Goal: Entertainment & Leisure: Consume media (video, audio)

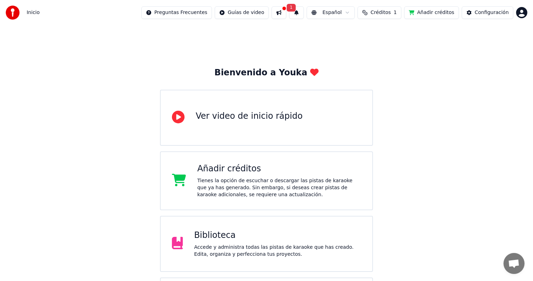
click at [234, 246] on div "Accede y administra todas las pistas de karaoke que has creado. Edita, organiza…" at bounding box center [277, 251] width 167 height 14
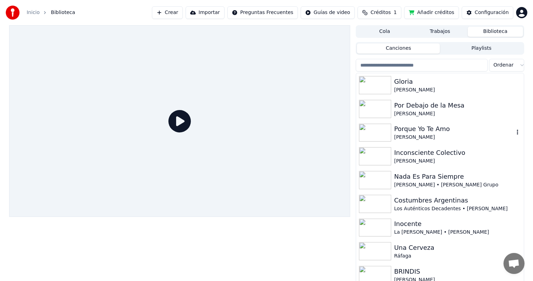
click at [415, 134] on div "[PERSON_NAME]" at bounding box center [454, 137] width 120 height 7
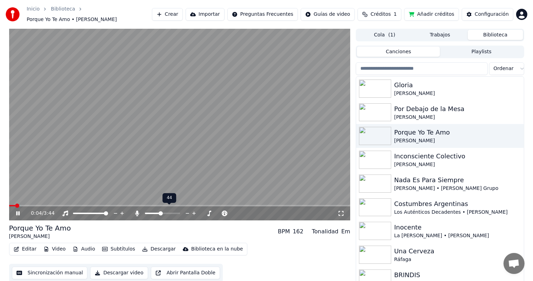
click at [160, 211] on span at bounding box center [161, 213] width 4 height 4
click at [18, 211] on icon at bounding box center [18, 213] width 4 height 4
click at [340, 211] on icon at bounding box center [340, 214] width 7 height 6
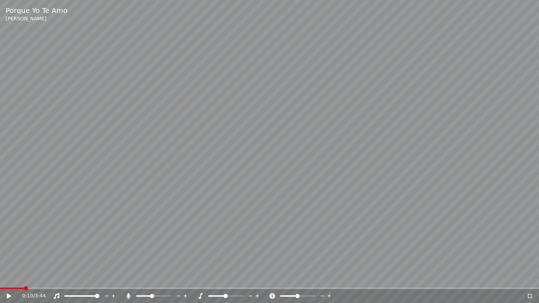
click at [25, 281] on span at bounding box center [26, 288] width 4 height 4
click at [7, 281] on icon at bounding box center [9, 296] width 4 height 5
click at [7, 281] on icon at bounding box center [9, 296] width 4 height 4
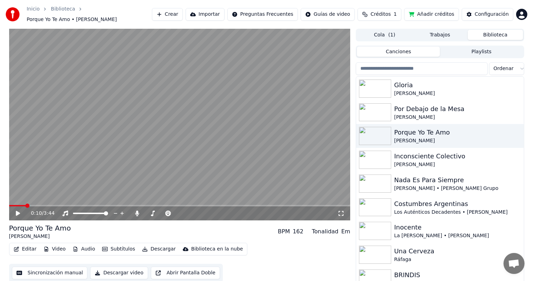
click at [16, 211] on icon at bounding box center [18, 213] width 4 height 5
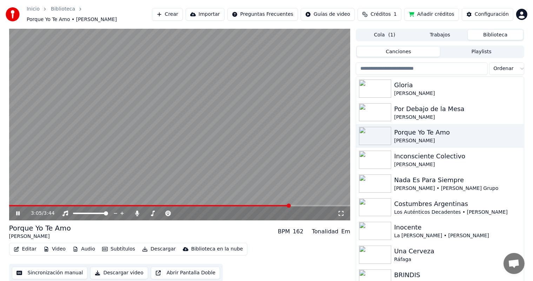
click at [17, 212] on icon at bounding box center [18, 213] width 4 height 4
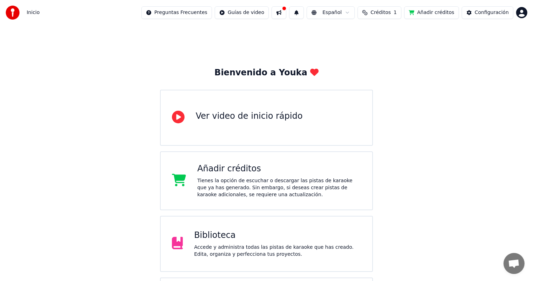
click at [259, 247] on div "Accede y administra todas las pistas de karaoke que has creado. Edita, organiza…" at bounding box center [277, 251] width 167 height 14
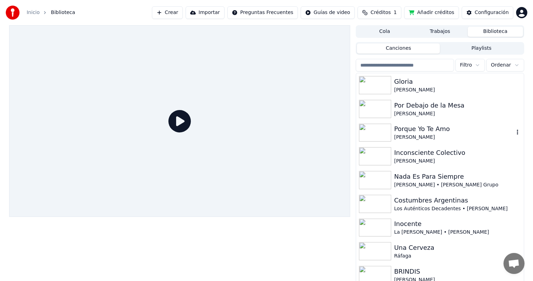
click at [424, 138] on div "[PERSON_NAME]" at bounding box center [454, 137] width 120 height 7
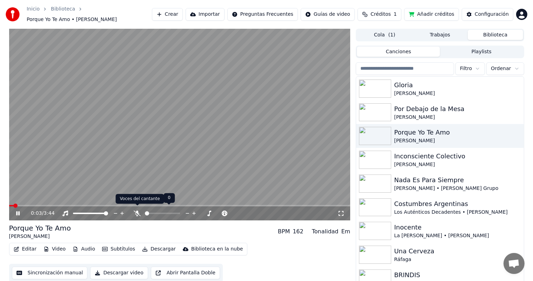
click at [135, 211] on icon at bounding box center [137, 214] width 7 height 6
click at [170, 211] on span at bounding box center [170, 213] width 4 height 4
click at [342, 211] on icon at bounding box center [340, 214] width 7 height 6
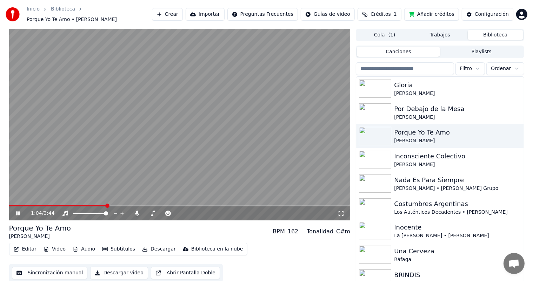
click at [342, 211] on icon at bounding box center [340, 214] width 7 height 6
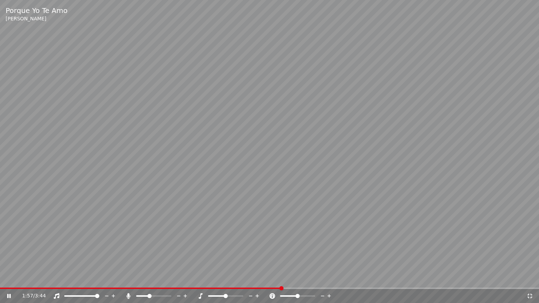
click at [149, 281] on span at bounding box center [149, 296] width 4 height 4
click at [154, 281] on span at bounding box center [154, 296] width 4 height 4
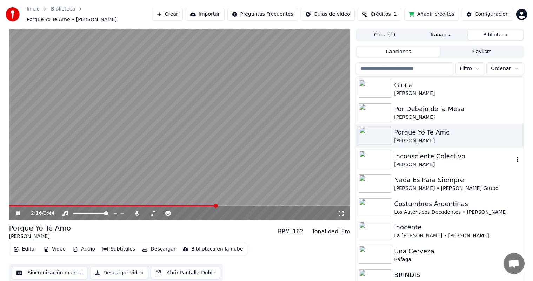
click at [414, 155] on div "Inconsciente Colectivo" at bounding box center [454, 157] width 120 height 10
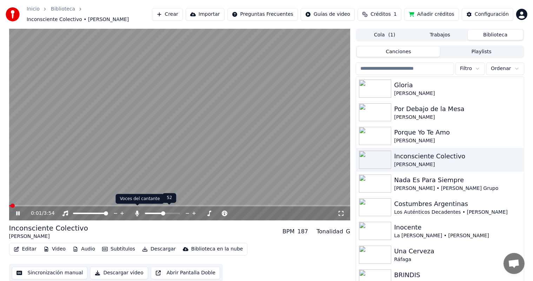
click at [136, 211] on icon at bounding box center [137, 214] width 7 height 6
click at [169, 211] on span at bounding box center [168, 213] width 4 height 4
click at [340, 211] on icon at bounding box center [340, 214] width 7 height 6
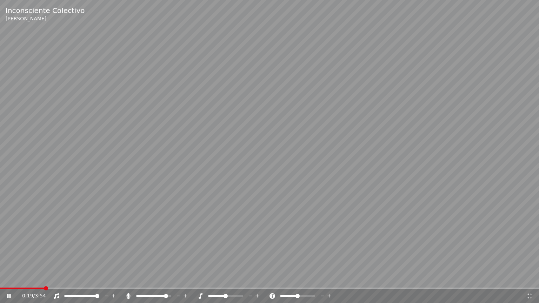
click at [168, 281] on span at bounding box center [166, 296] width 4 height 4
click at [104, 281] on span at bounding box center [269, 288] width 539 height 1
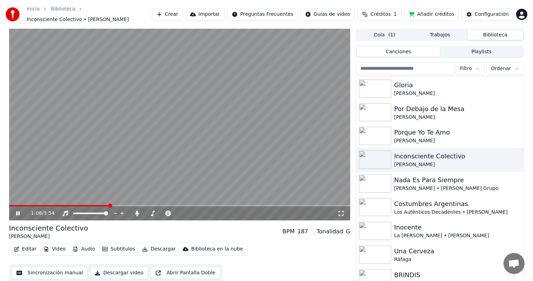
drag, startPoint x: 341, startPoint y: 210, endPoint x: 369, endPoint y: 230, distance: 34.2
click at [341, 211] on icon at bounding box center [340, 214] width 7 height 6
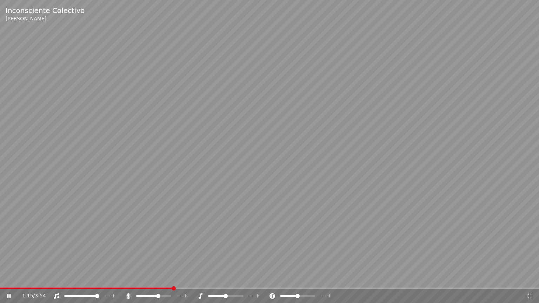
click at [159, 281] on span at bounding box center [158, 296] width 4 height 4
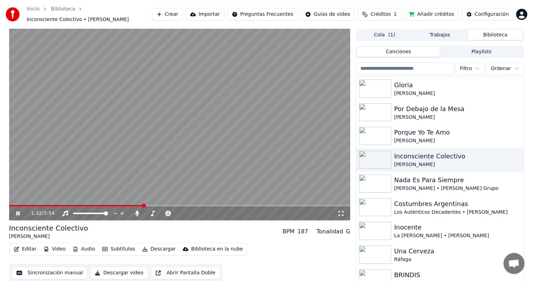
click at [341, 211] on icon at bounding box center [340, 214] width 7 height 6
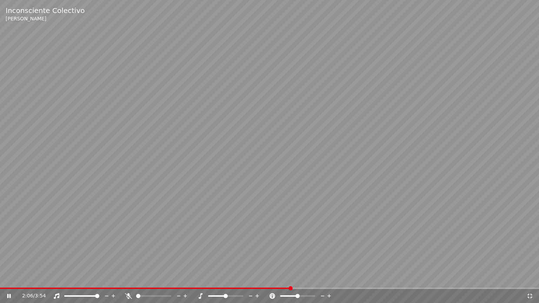
click at [136, 281] on span at bounding box center [138, 296] width 4 height 4
click at [89, 281] on span at bounding box center [88, 296] width 4 height 4
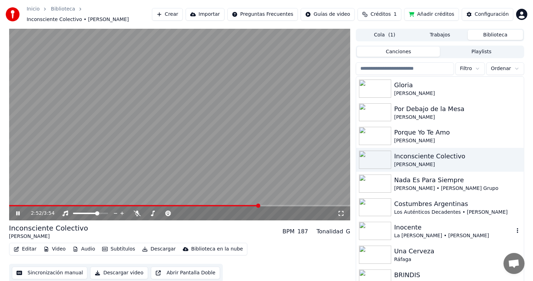
click at [377, 224] on img at bounding box center [375, 231] width 32 height 18
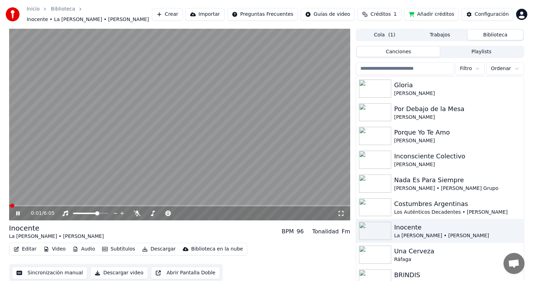
click at [343, 211] on icon at bounding box center [340, 214] width 7 height 6
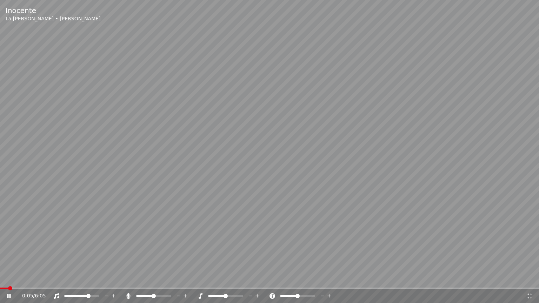
click at [154, 281] on span at bounding box center [154, 296] width 4 height 4
click at [87, 281] on span at bounding box center [86, 296] width 4 height 4
click at [160, 281] on span at bounding box center [159, 296] width 4 height 4
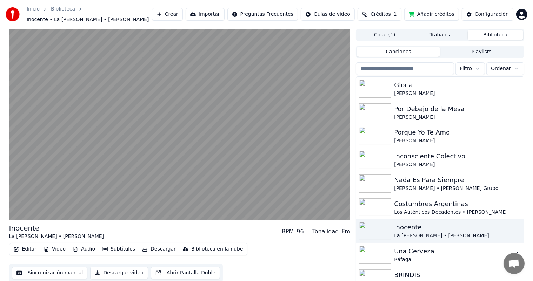
click at [377, 249] on img at bounding box center [375, 255] width 32 height 18
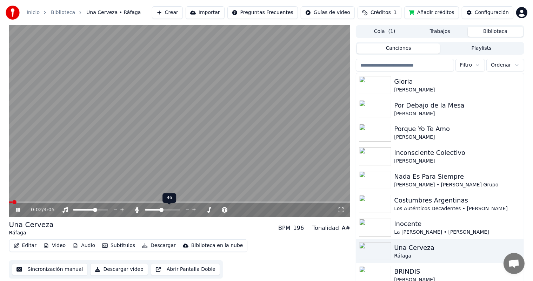
click at [161, 210] on span at bounding box center [161, 210] width 4 height 4
click at [340, 213] on icon at bounding box center [340, 210] width 7 height 6
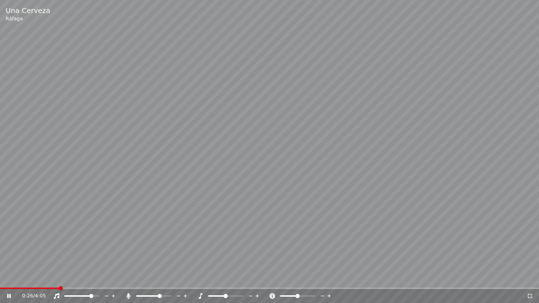
click at [93, 281] on span at bounding box center [91, 296] width 4 height 4
click at [9, 281] on icon at bounding box center [14, 296] width 16 height 6
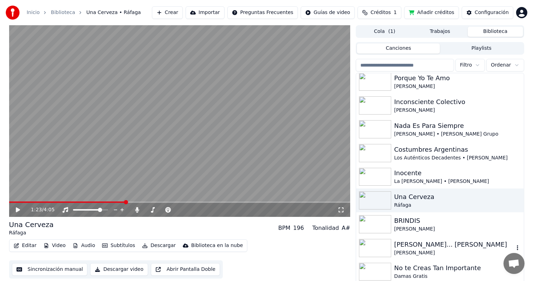
scroll to position [3, 0]
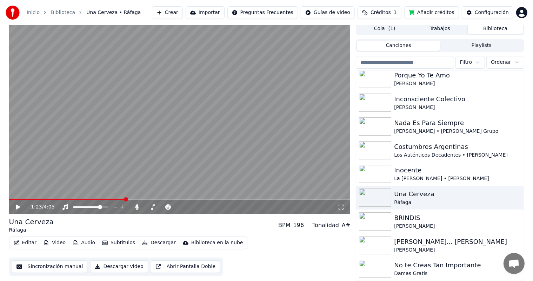
click at [377, 268] on img at bounding box center [375, 269] width 32 height 18
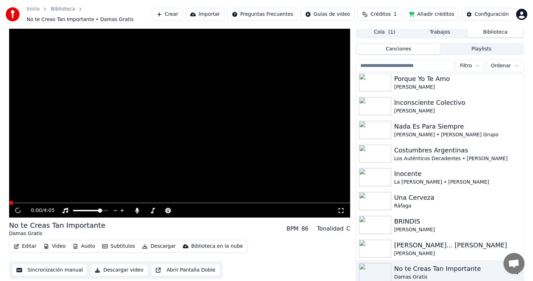
scroll to position [6, 0]
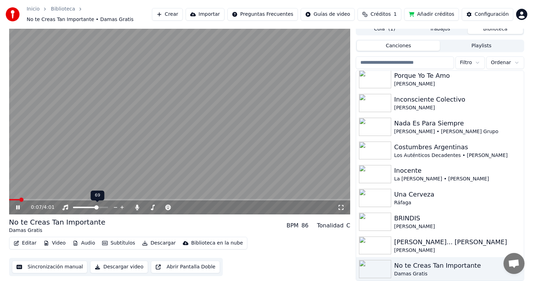
click at [97, 206] on span at bounding box center [96, 208] width 4 height 4
click at [340, 208] on icon at bounding box center [340, 208] width 7 height 6
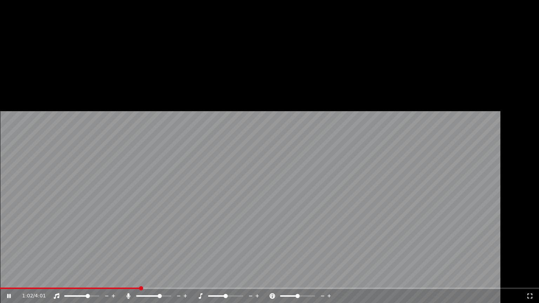
scroll to position [51, 0]
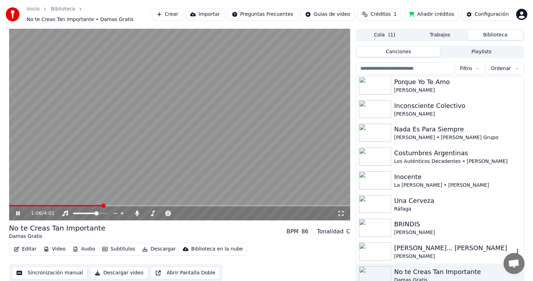
click at [400, 248] on div "[PERSON_NAME]... [PERSON_NAME]" at bounding box center [454, 248] width 120 height 10
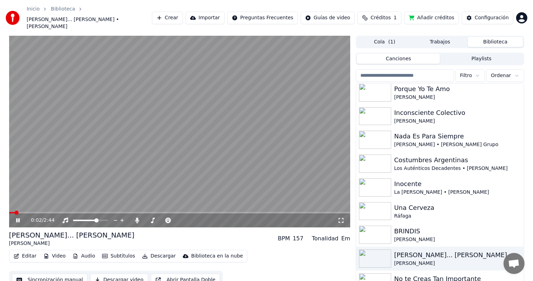
click at [342, 218] on icon at bounding box center [340, 221] width 7 height 6
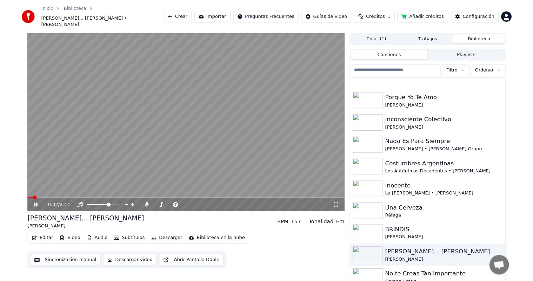
scroll to position [35, 0]
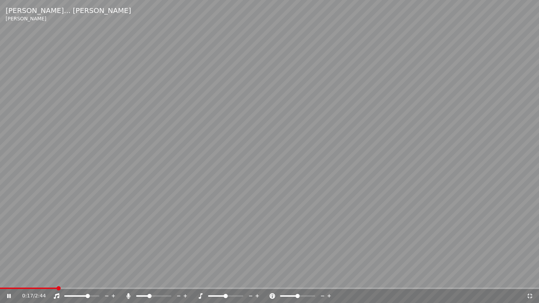
click at [149, 281] on span at bounding box center [149, 296] width 4 height 4
click at [90, 281] on span at bounding box center [89, 296] width 4 height 4
click at [143, 281] on span at bounding box center [145, 296] width 4 height 4
click at [92, 281] on span at bounding box center [90, 296] width 4 height 4
click at [149, 281] on span at bounding box center [150, 296] width 4 height 4
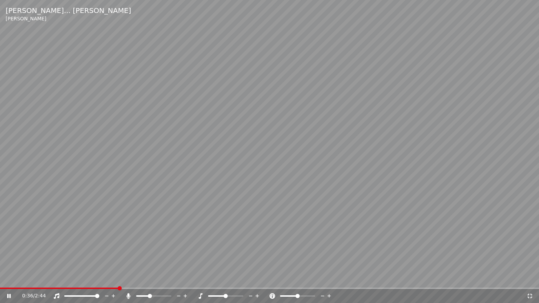
click at [99, 281] on span at bounding box center [97, 296] width 4 height 4
click at [139, 281] on span at bounding box center [141, 296] width 4 height 4
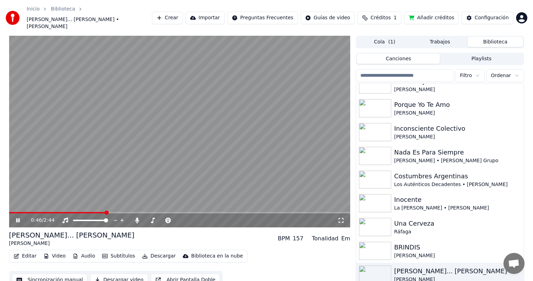
click at [341, 218] on icon at bounding box center [340, 221] width 7 height 6
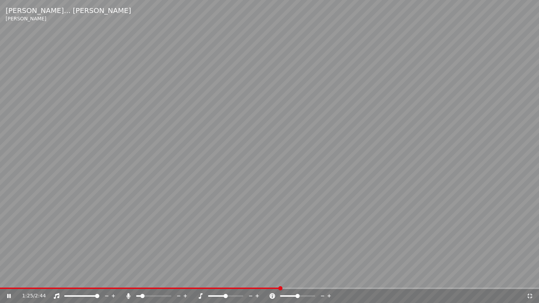
click at [140, 281] on span at bounding box center [142, 296] width 4 height 4
click at [154, 281] on span at bounding box center [154, 296] width 4 height 4
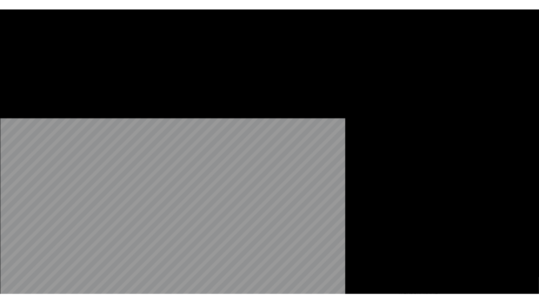
scroll to position [51, 0]
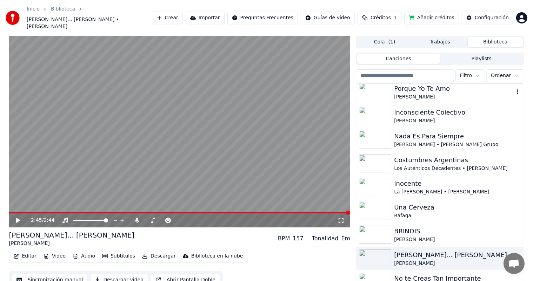
click at [404, 84] on div "Porque Yo Te Amo" at bounding box center [454, 89] width 120 height 10
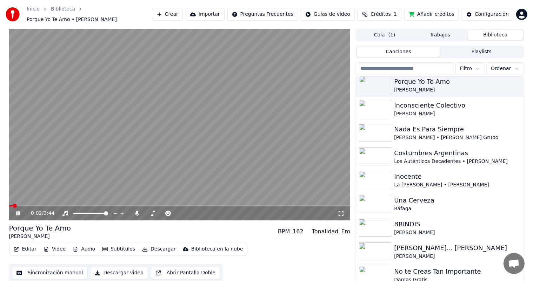
click at [339, 211] on icon at bounding box center [340, 213] width 5 height 5
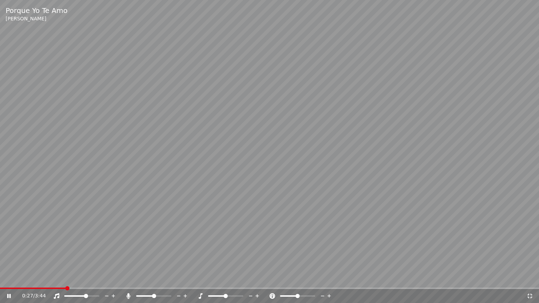
click at [86, 281] on span at bounding box center [86, 296] width 4 height 4
click at [146, 281] on span at bounding box center [147, 296] width 4 height 4
click at [137, 281] on span at bounding box center [139, 296] width 4 height 4
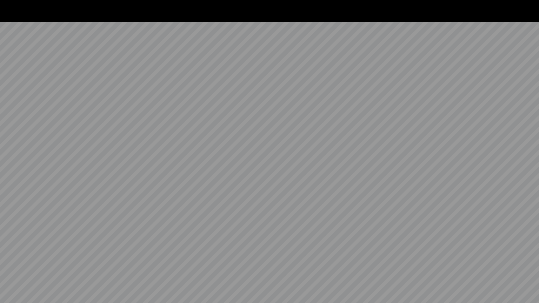
scroll to position [51, 0]
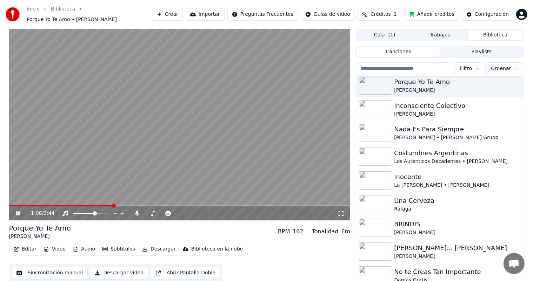
drag, startPoint x: 340, startPoint y: 212, endPoint x: 342, endPoint y: 220, distance: 8.0
click at [340, 212] on icon at bounding box center [340, 214] width 7 height 6
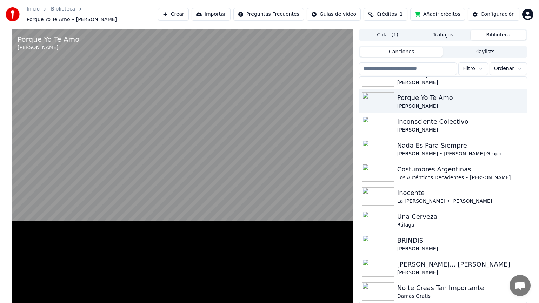
scroll to position [35, 0]
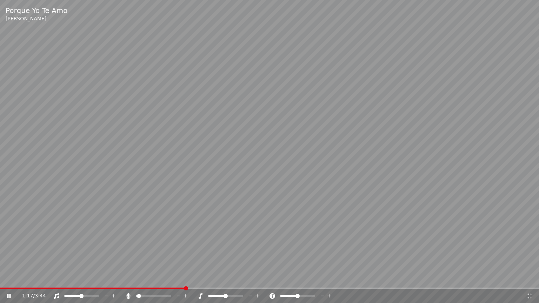
click at [81, 281] on span at bounding box center [81, 296] width 4 height 4
click at [146, 281] on span at bounding box center [147, 296] width 4 height 4
click at [163, 281] on span at bounding box center [162, 296] width 4 height 4
click at [165, 281] on span at bounding box center [164, 296] width 4 height 4
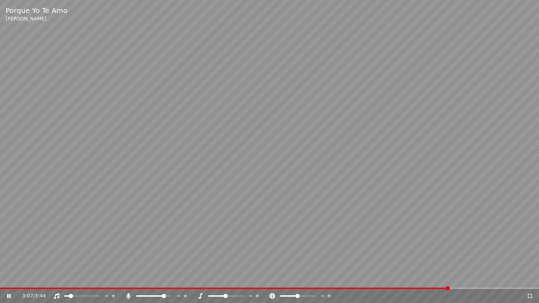
click at [69, 281] on span at bounding box center [71, 296] width 4 height 4
click at [80, 281] on span at bounding box center [80, 296] width 4 height 4
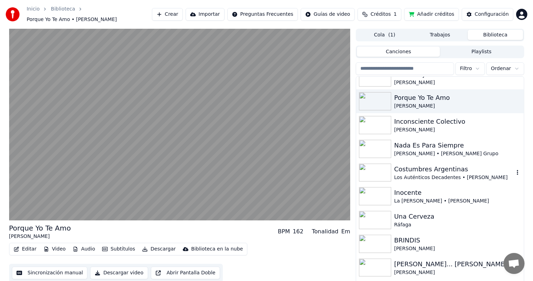
click at [404, 168] on div "Costumbres Argentinas" at bounding box center [454, 169] width 120 height 10
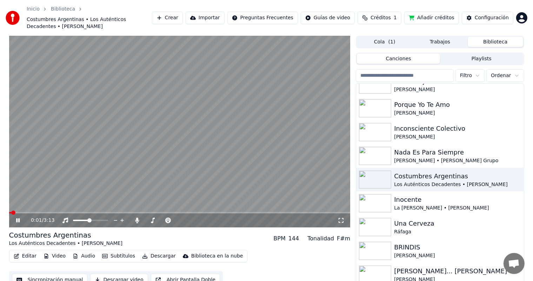
click at [343, 221] on icon at bounding box center [340, 220] width 5 height 5
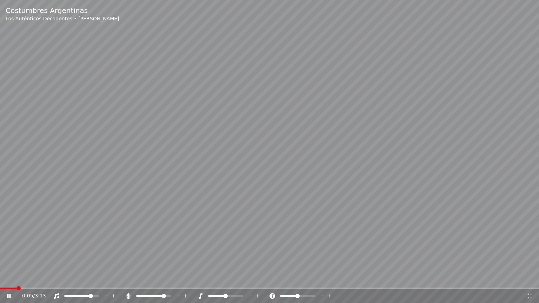
click at [92, 281] on span at bounding box center [91, 296] width 4 height 4
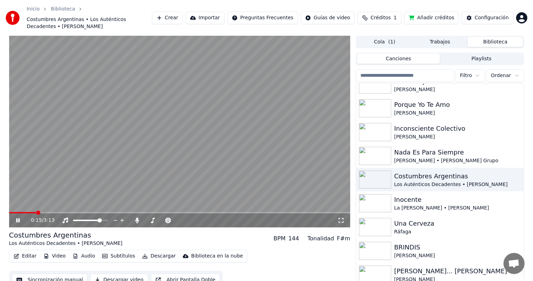
click at [342, 222] on icon at bounding box center [340, 221] width 7 height 6
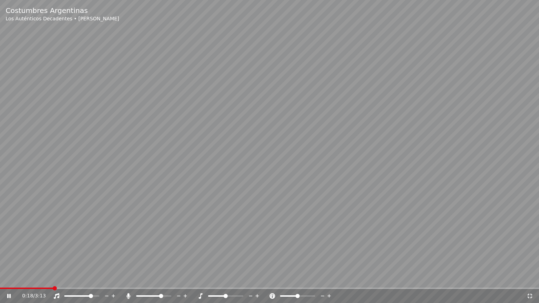
click at [162, 281] on span at bounding box center [161, 296] width 4 height 4
click at [163, 281] on span at bounding box center [162, 296] width 4 height 4
click at [8, 281] on icon at bounding box center [9, 296] width 4 height 4
